Goal: Check status: Check status

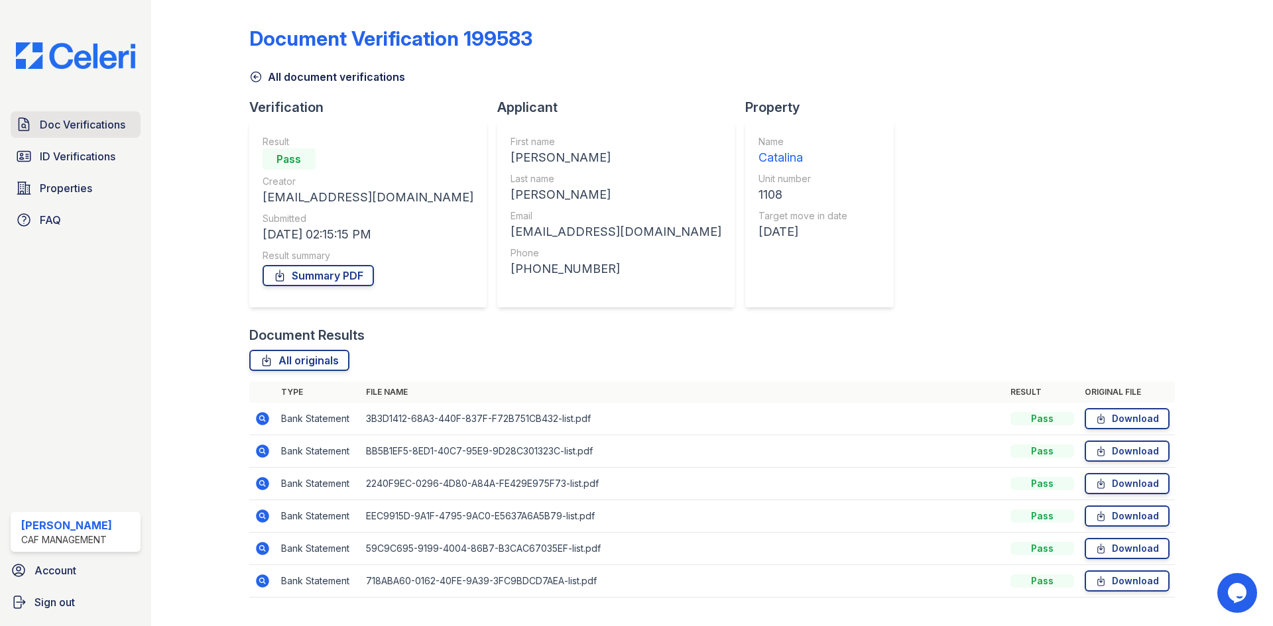
click at [91, 129] on span "Doc Verifications" at bounding box center [82, 125] width 85 height 16
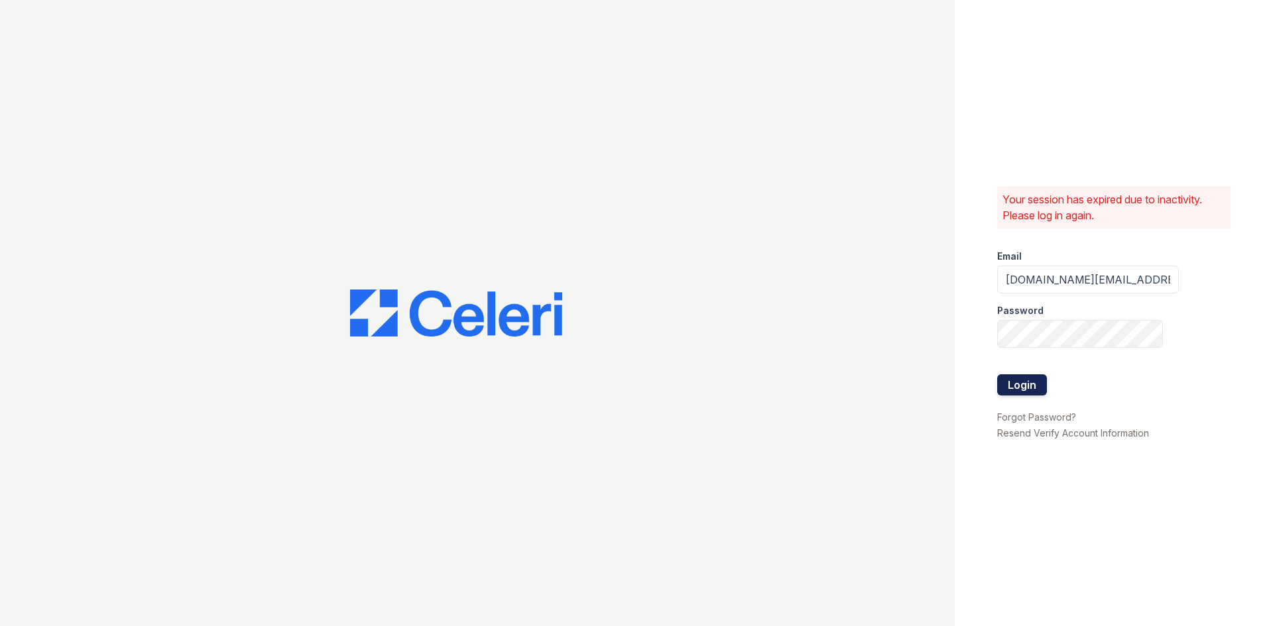
click at [1036, 380] on button "Login" at bounding box center [1022, 384] width 50 height 21
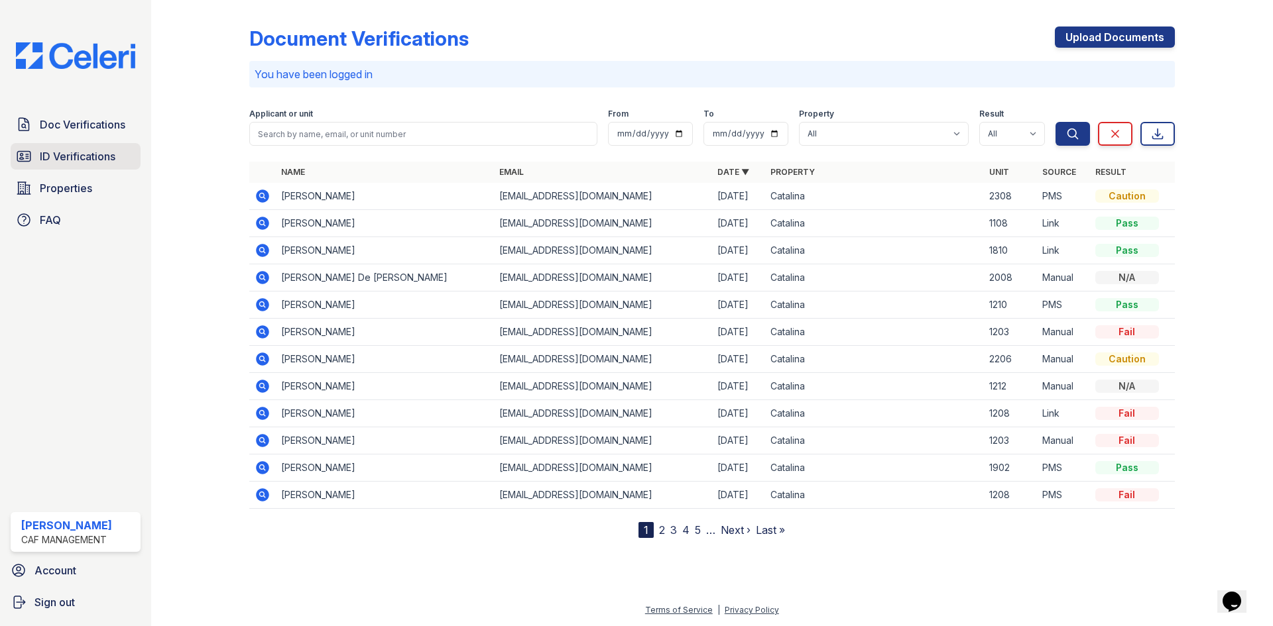
click at [85, 152] on span "ID Verifications" at bounding box center [78, 156] width 76 height 16
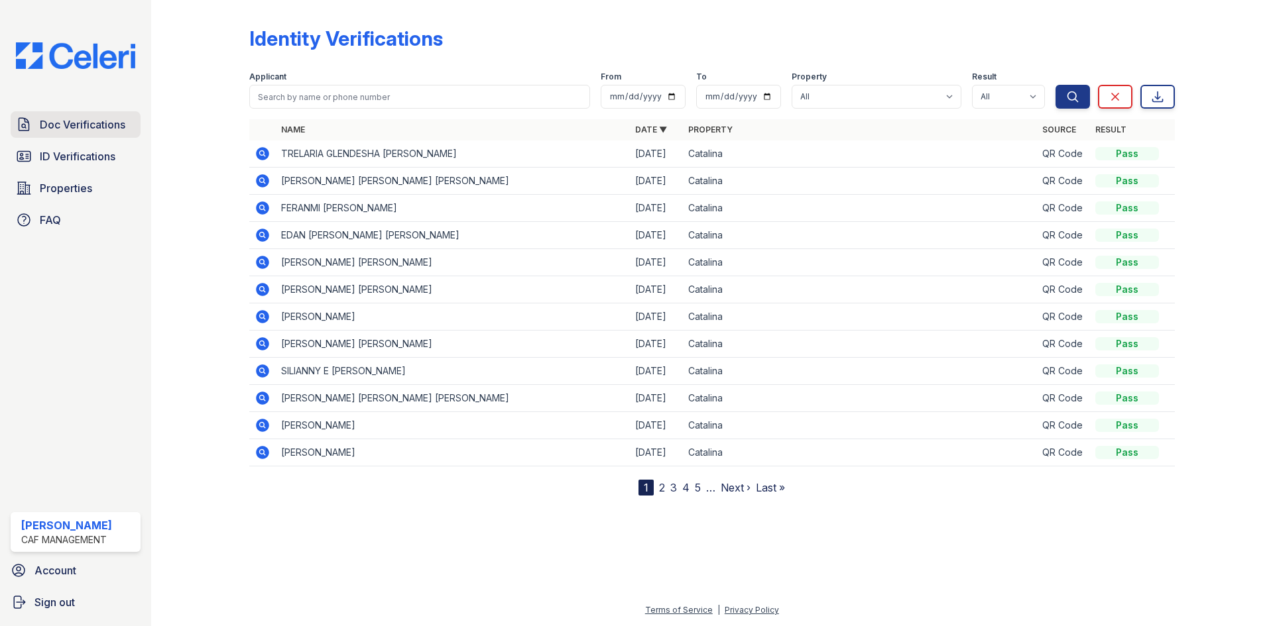
click at [103, 123] on span "Doc Verifications" at bounding box center [82, 125] width 85 height 16
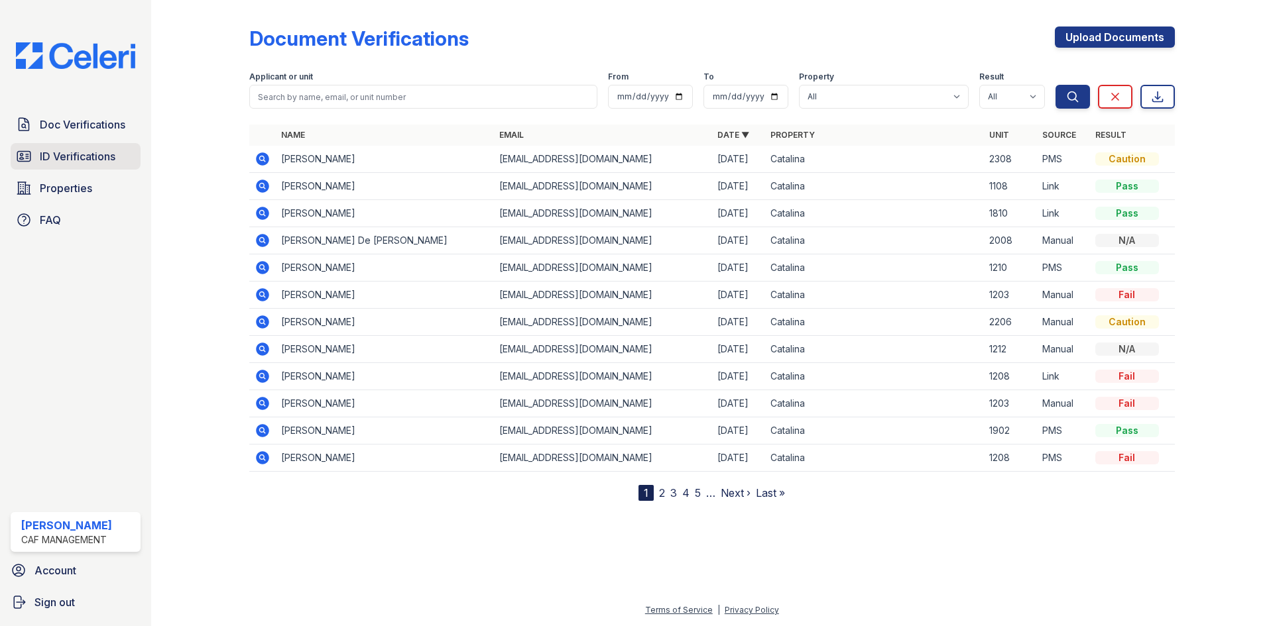
click at [97, 156] on span "ID Verifications" at bounding box center [78, 156] width 76 height 16
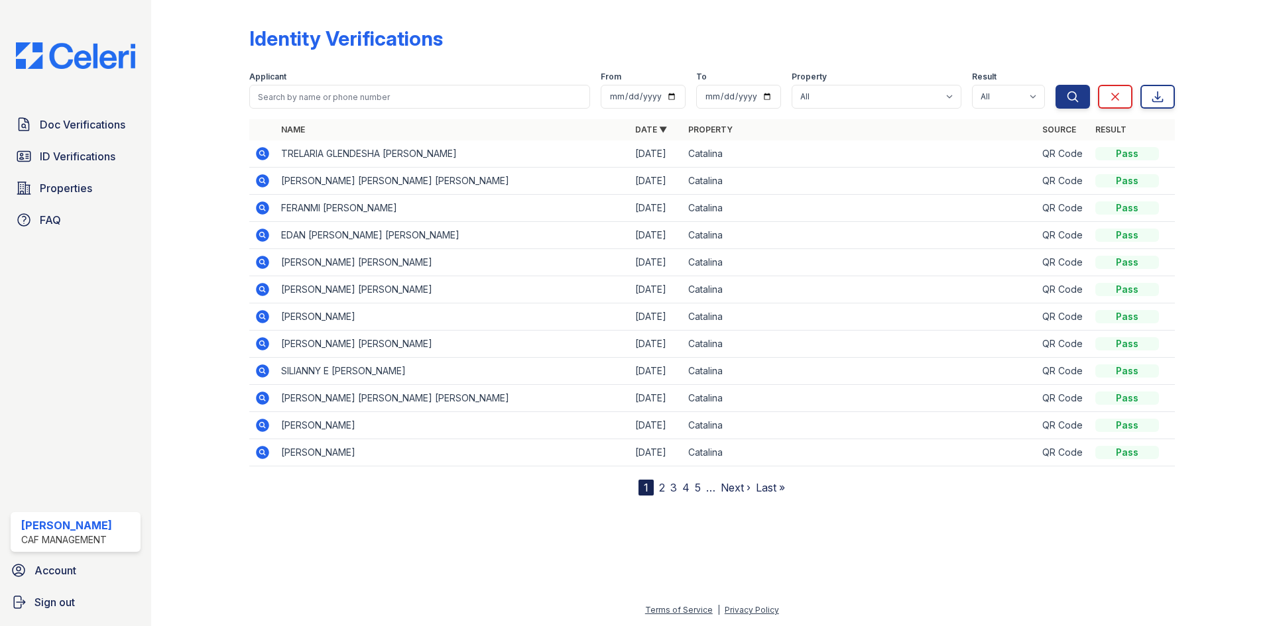
click at [264, 341] on icon at bounding box center [262, 343] width 13 height 13
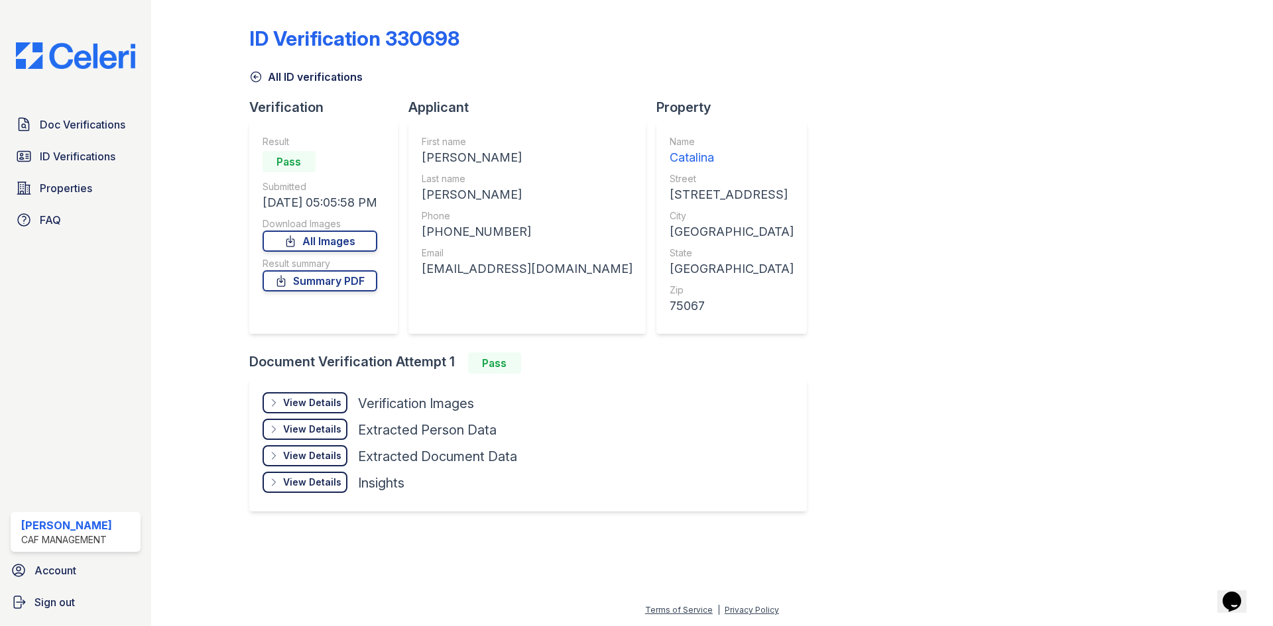
click at [311, 400] on div "View Details" at bounding box center [312, 402] width 58 height 13
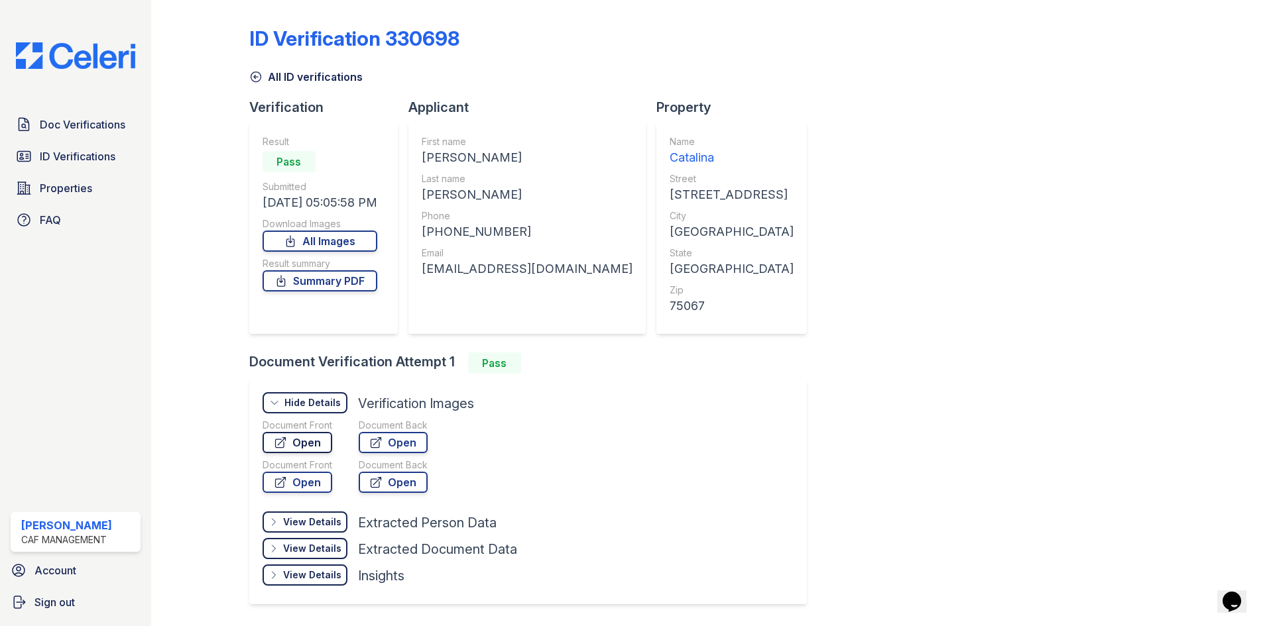
click at [304, 439] on link "Open" at bounding box center [297, 442] width 70 height 21
click at [310, 484] on link "Open" at bounding box center [297, 482] width 70 height 21
